Goal: Navigation & Orientation: Find specific page/section

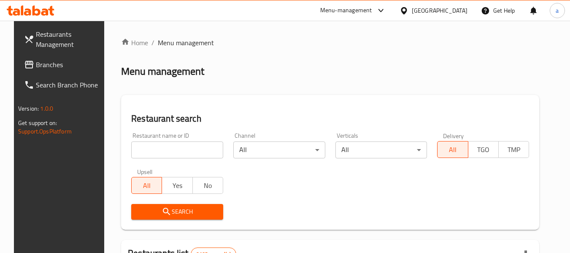
click at [408, 9] on icon at bounding box center [403, 10] width 9 height 9
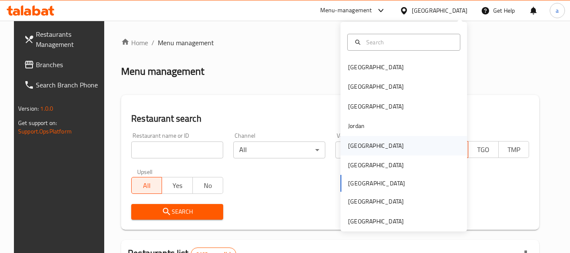
click at [354, 141] on div "Kuwait" at bounding box center [376, 145] width 56 height 9
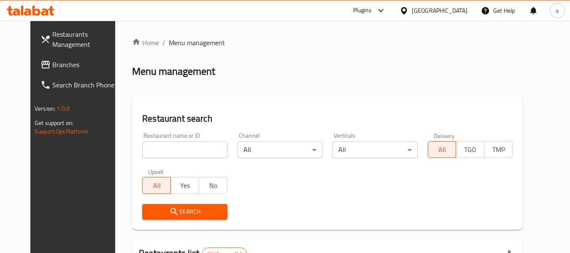
click at [47, 77] on link "Search Branch Phone" at bounding box center [80, 85] width 92 height 20
click at [50, 73] on link "Branches" at bounding box center [80, 64] width 92 height 20
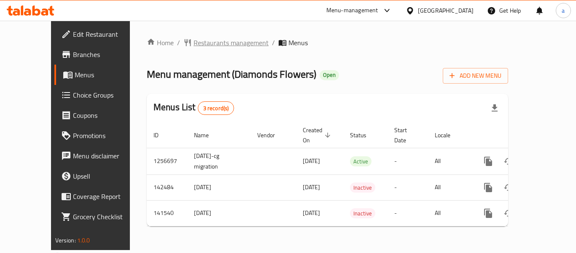
click at [198, 30] on div "Home / Restaurants management / Menus Menu management ( Diamonds Flowers ) Open…" at bounding box center [327, 135] width 395 height 229
click at [196, 39] on span "Restaurants management" at bounding box center [230, 43] width 75 height 10
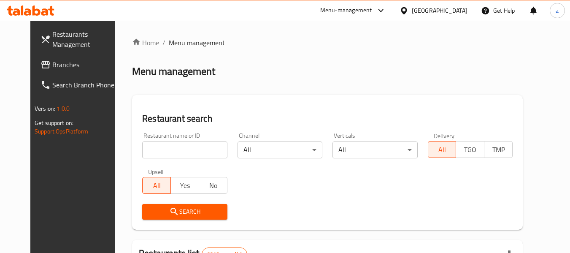
click at [469, 9] on div "Kuwait" at bounding box center [432, 10] width 81 height 20
click at [452, 13] on div "Kuwait" at bounding box center [439, 10] width 56 height 9
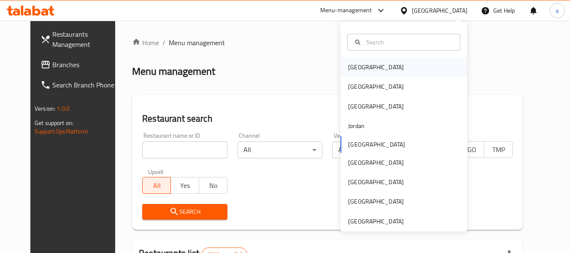
click at [361, 66] on div "[GEOGRAPHIC_DATA]" at bounding box center [376, 66] width 56 height 9
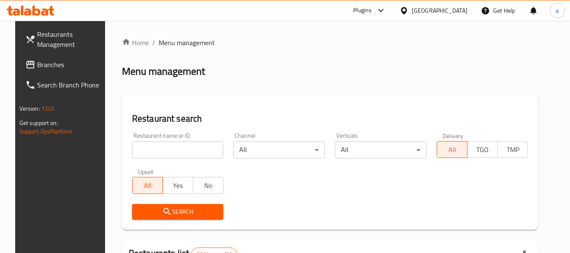
click at [43, 66] on span "Branches" at bounding box center [70, 64] width 67 height 10
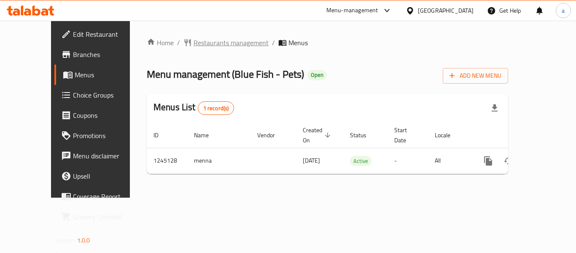
click at [221, 41] on span "Restaurants management" at bounding box center [230, 43] width 75 height 10
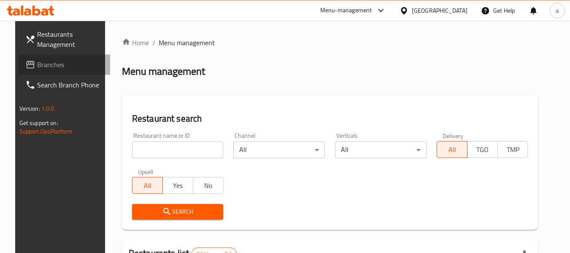
click at [37, 64] on span "Branches" at bounding box center [70, 64] width 67 height 10
